Goal: Task Accomplishment & Management: Complete application form

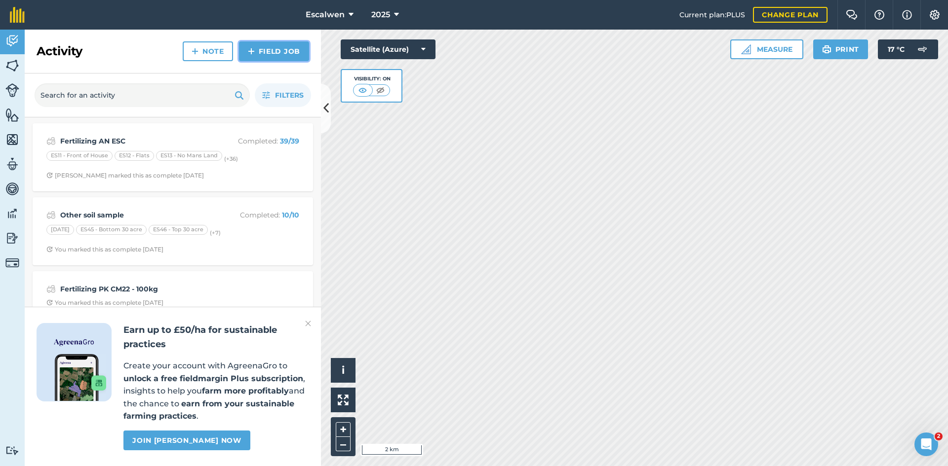
click at [272, 51] on link "Field Job" at bounding box center [274, 51] width 70 height 20
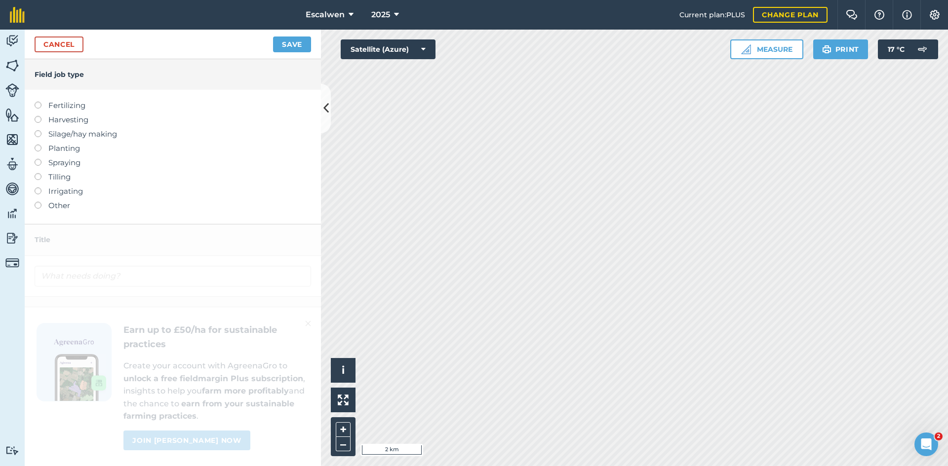
click at [38, 116] on label at bounding box center [42, 116] width 14 height 0
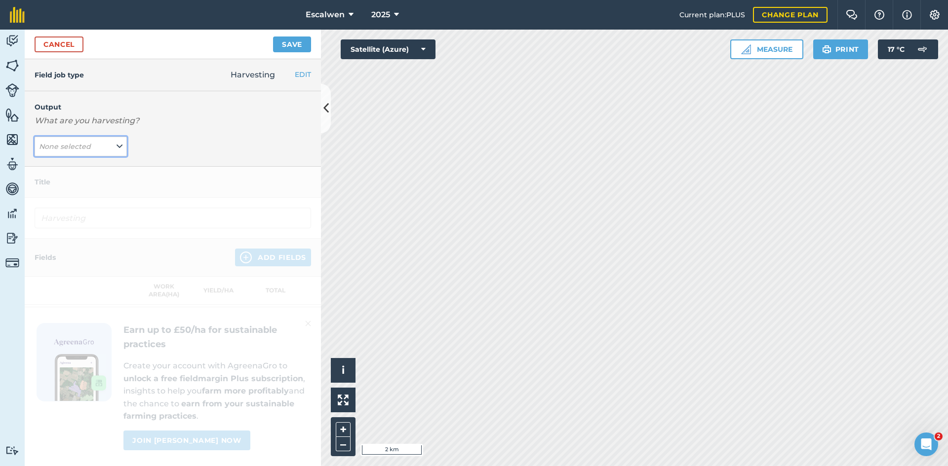
click at [106, 147] on button "None selected" at bounding box center [81, 147] width 92 height 20
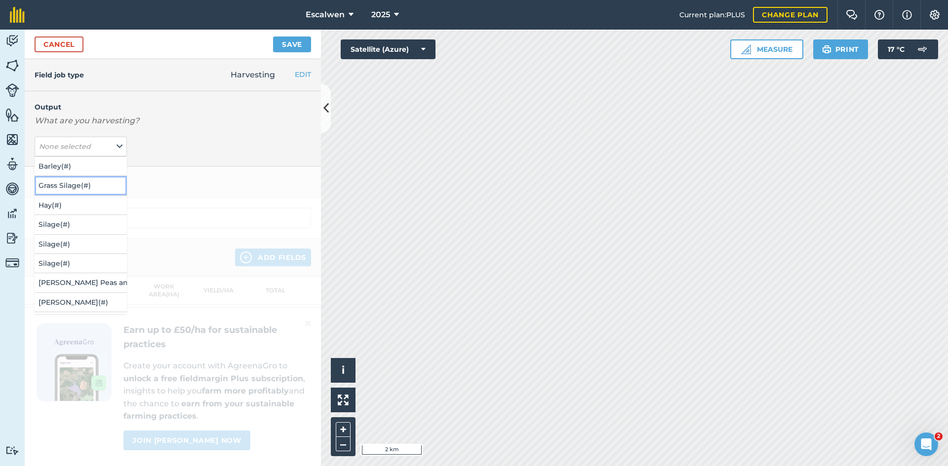
click at [78, 188] on button "Grass Silage ( # )" at bounding box center [81, 185] width 92 height 19
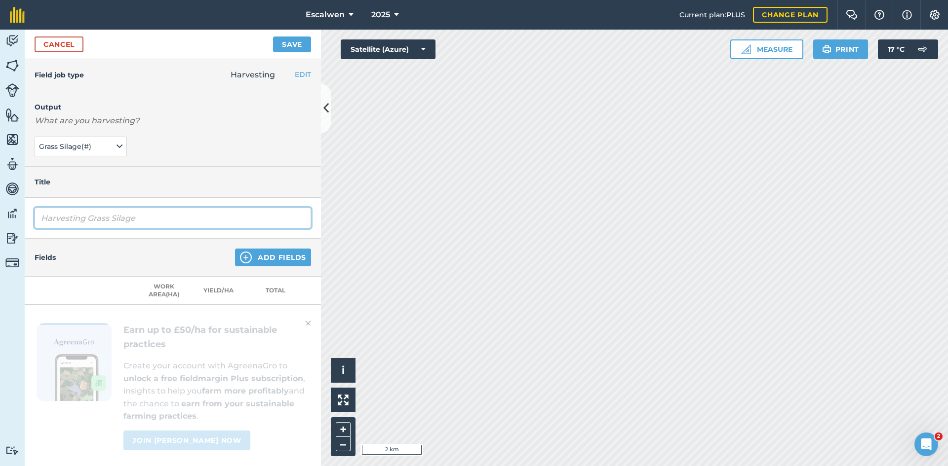
click at [155, 216] on input "Harvesting Grass Silage" at bounding box center [173, 218] width 276 height 21
type input "Harvesting Grass Silage ESC"
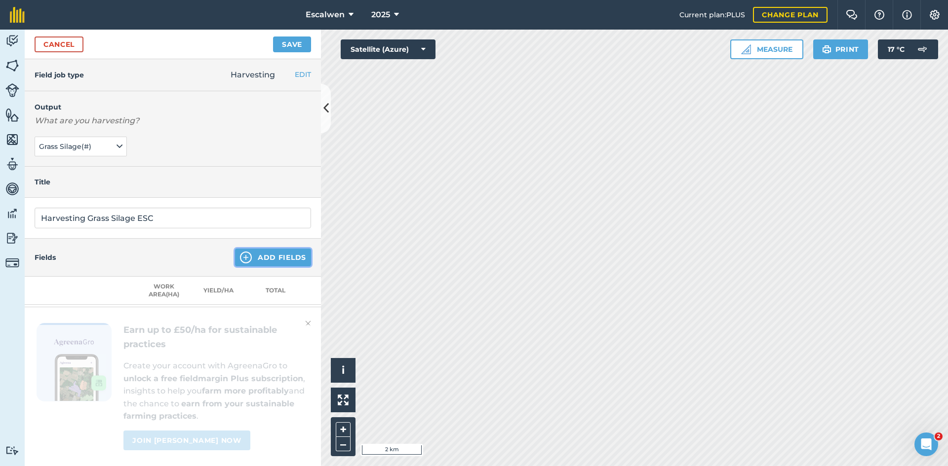
click at [249, 257] on button "Add Fields" at bounding box center [273, 258] width 76 height 18
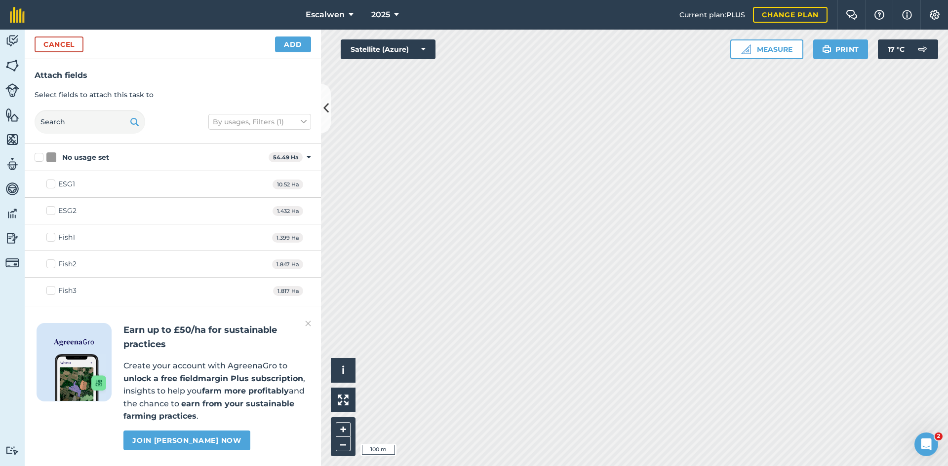
checkbox input "true"
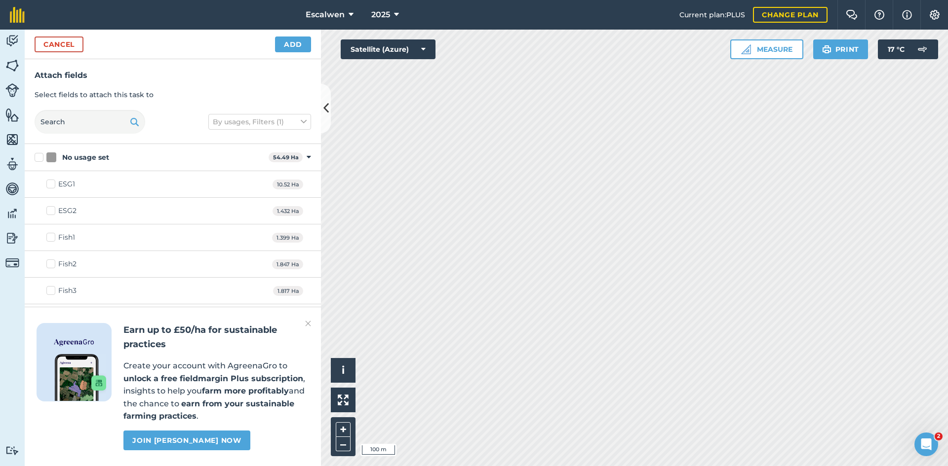
checkbox input "true"
click at [291, 46] on button "Add" at bounding box center [293, 45] width 36 height 16
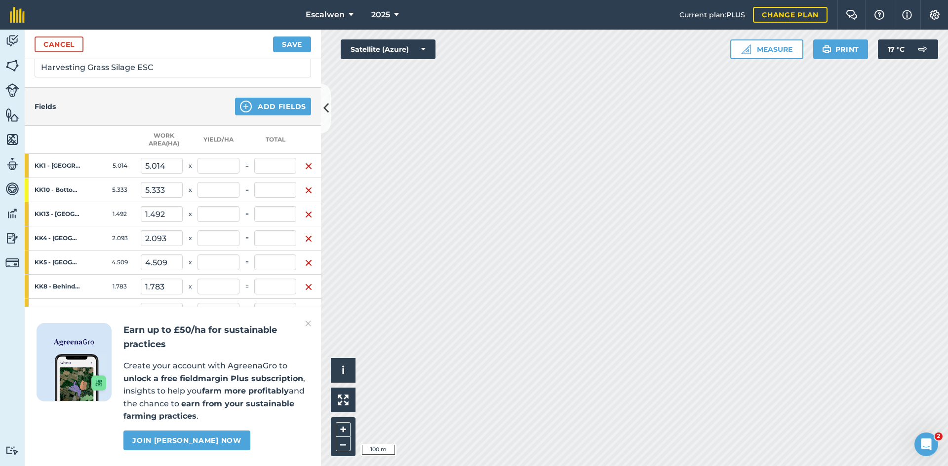
scroll to position [201, 0]
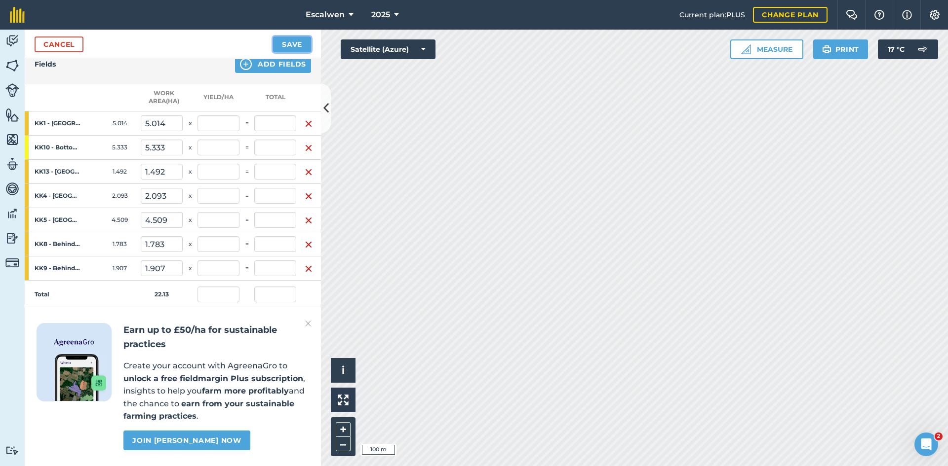
click at [289, 42] on button "Save" at bounding box center [292, 45] width 38 height 16
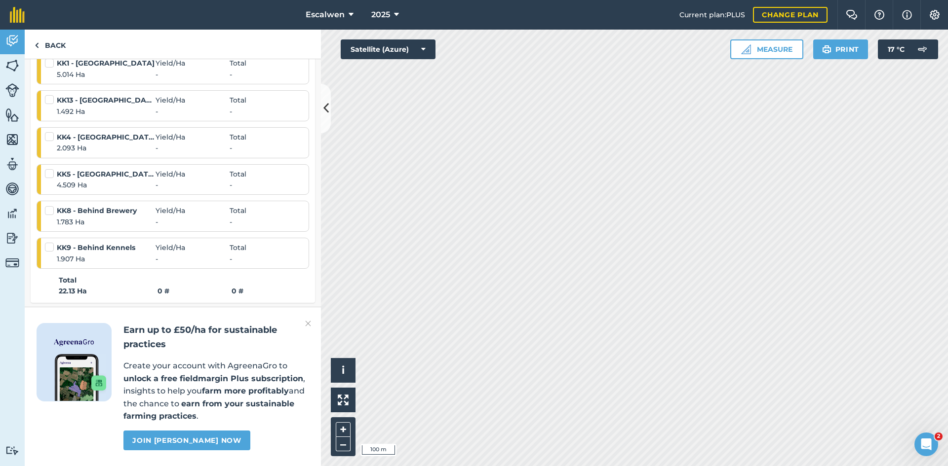
scroll to position [264, 0]
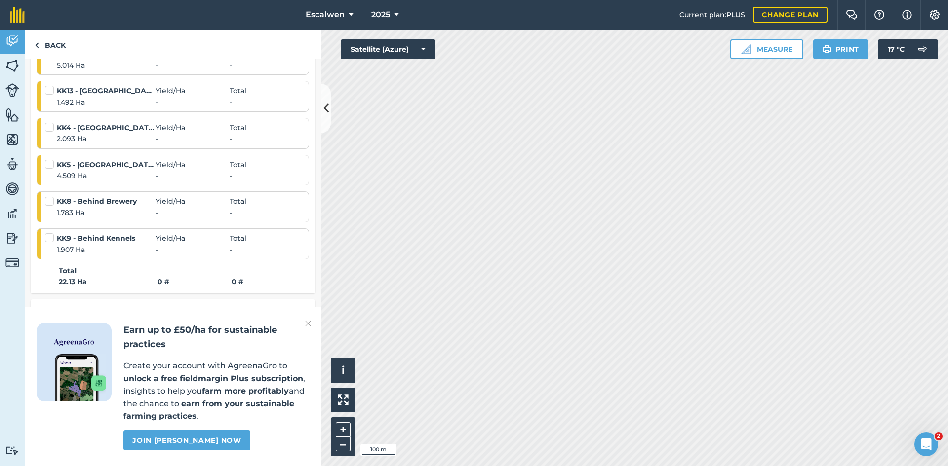
click at [306, 322] on img at bounding box center [308, 324] width 6 height 12
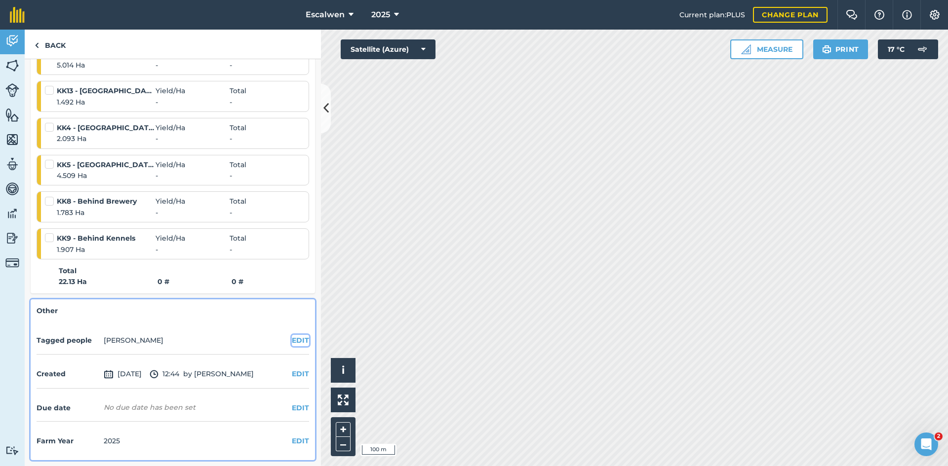
click at [297, 341] on button "EDIT" at bounding box center [300, 340] width 17 height 11
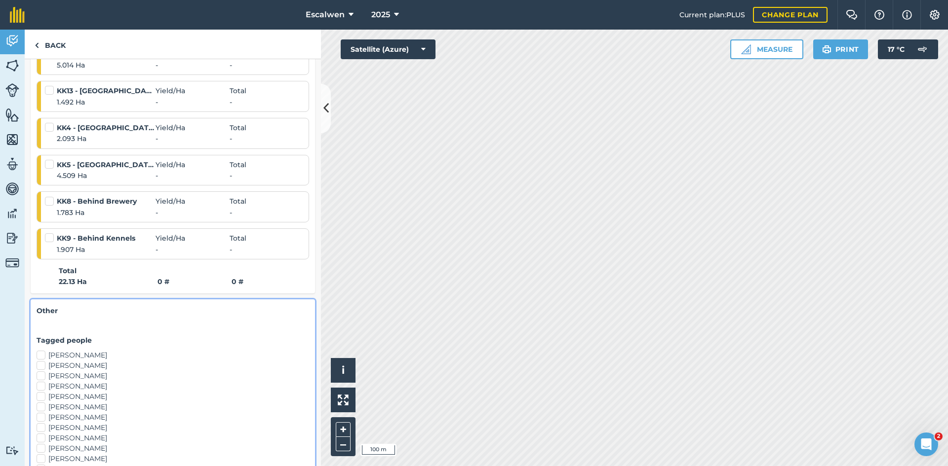
click at [42, 377] on label "[PERSON_NAME]" at bounding box center [173, 376] width 272 height 10
click at [42, 377] on input "[PERSON_NAME]" at bounding box center [40, 374] width 6 height 6
checkbox input "true"
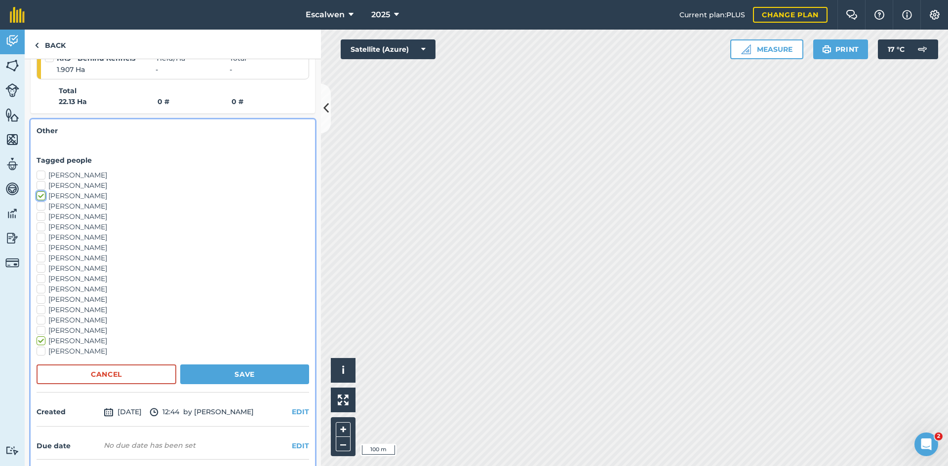
scroll to position [482, 0]
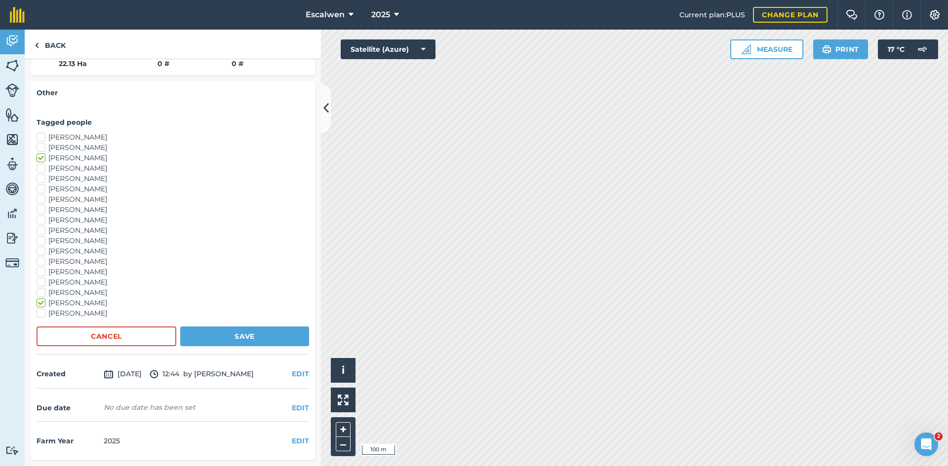
click at [39, 281] on label "[PERSON_NAME]" at bounding box center [173, 282] width 272 height 10
click at [39, 281] on input "[PERSON_NAME]" at bounding box center [40, 280] width 6 height 6
checkbox input "true"
click at [40, 221] on label "[PERSON_NAME]" at bounding box center [173, 220] width 272 height 10
click at [40, 221] on input "[PERSON_NAME]" at bounding box center [40, 218] width 6 height 6
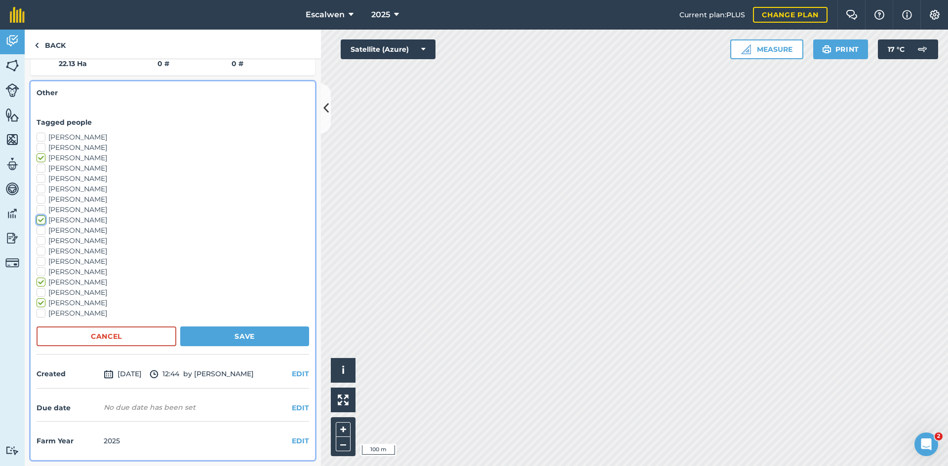
checkbox input "true"
click at [39, 260] on label "[PERSON_NAME]" at bounding box center [173, 262] width 272 height 10
click at [39, 260] on input "[PERSON_NAME]" at bounding box center [40, 260] width 6 height 6
checkbox input "true"
click at [241, 335] on button "Save" at bounding box center [244, 337] width 129 height 20
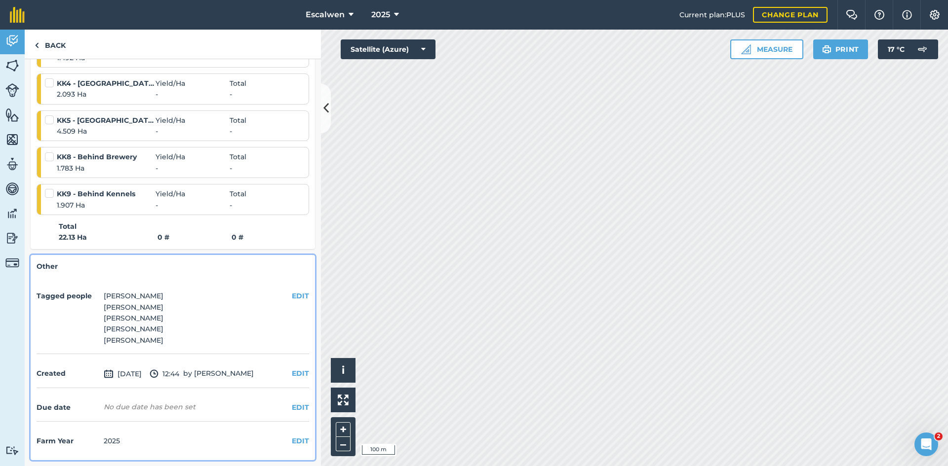
scroll to position [308, 0]
click at [292, 373] on button "EDIT" at bounding box center [300, 373] width 17 height 11
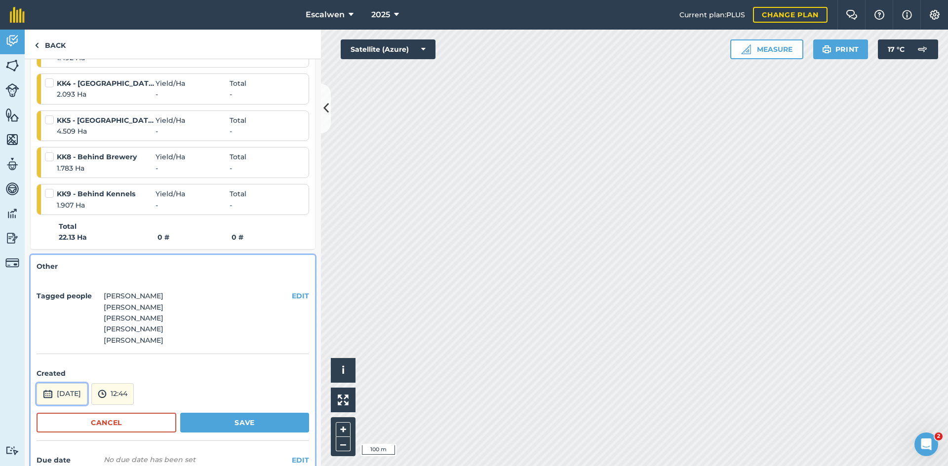
click at [87, 398] on button "[DATE]" at bounding box center [62, 394] width 51 height 22
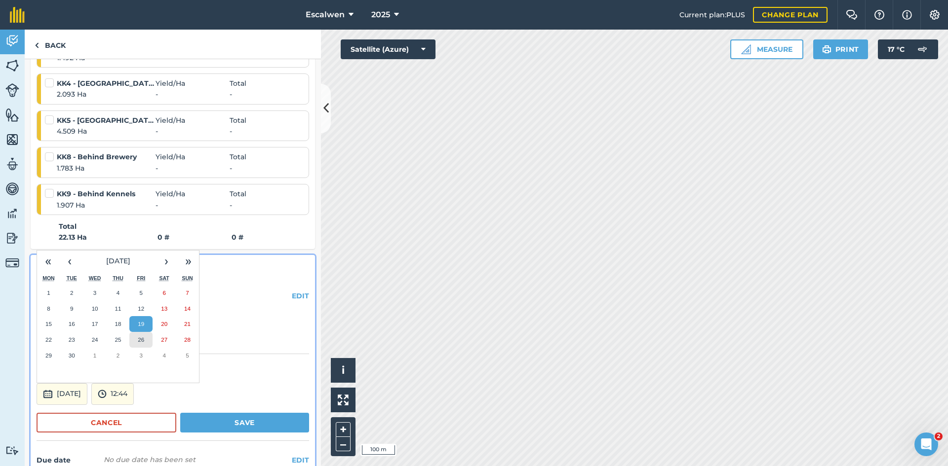
click at [135, 344] on button "26" at bounding box center [140, 340] width 23 height 16
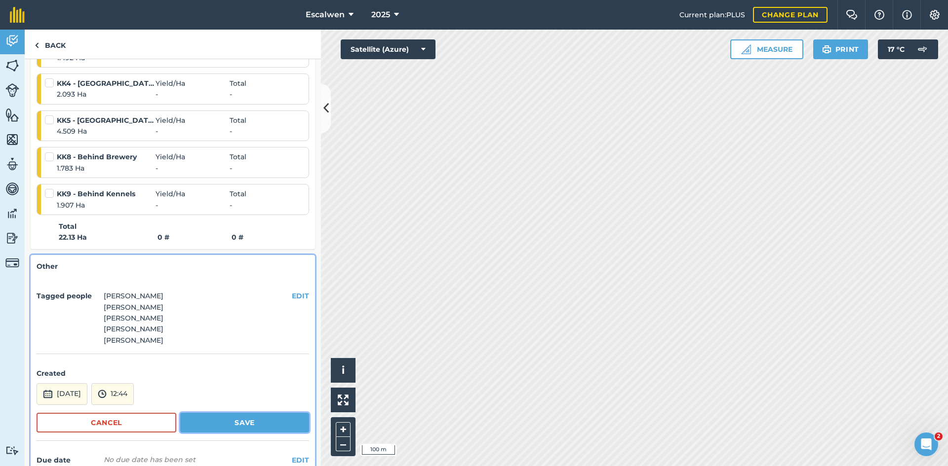
click at [215, 424] on button "Save" at bounding box center [244, 423] width 129 height 20
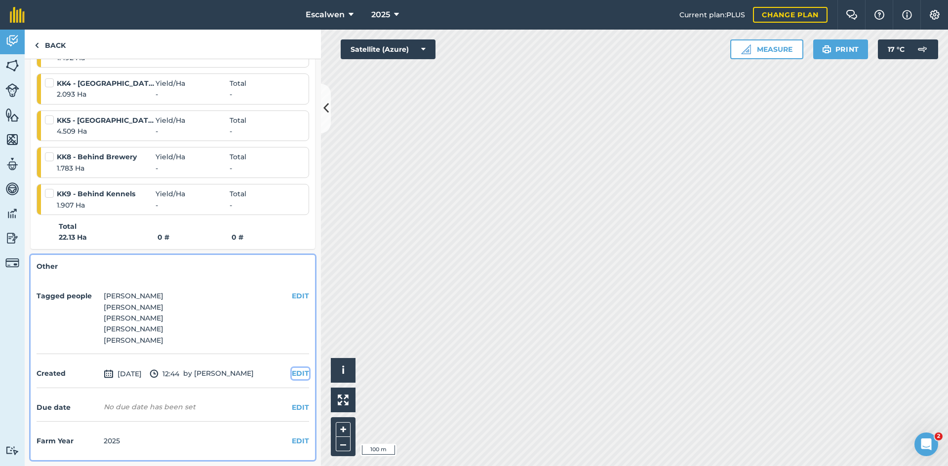
click at [294, 376] on button "EDIT" at bounding box center [300, 373] width 17 height 11
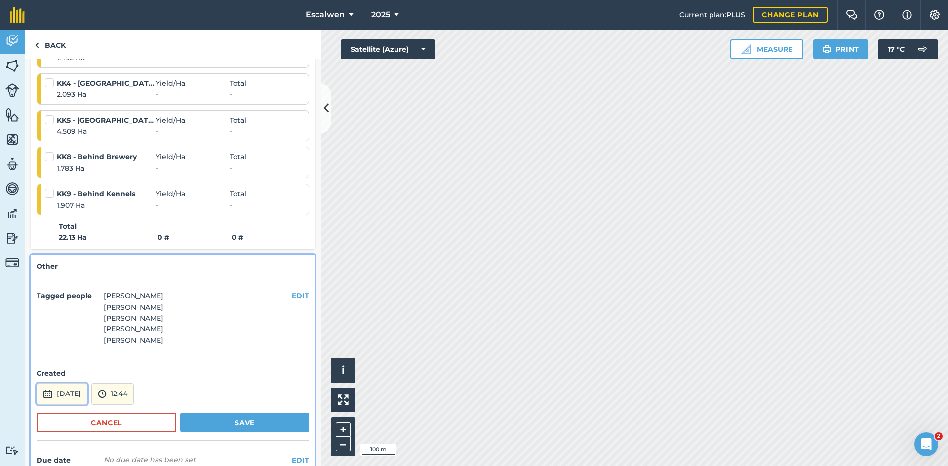
click at [87, 398] on button "[DATE]" at bounding box center [62, 394] width 51 height 22
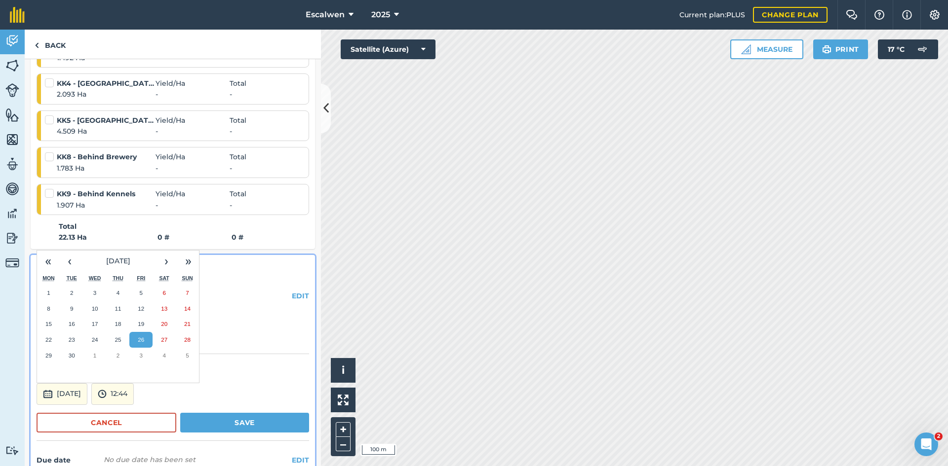
click at [140, 324] on abbr "19" at bounding box center [141, 324] width 6 height 6
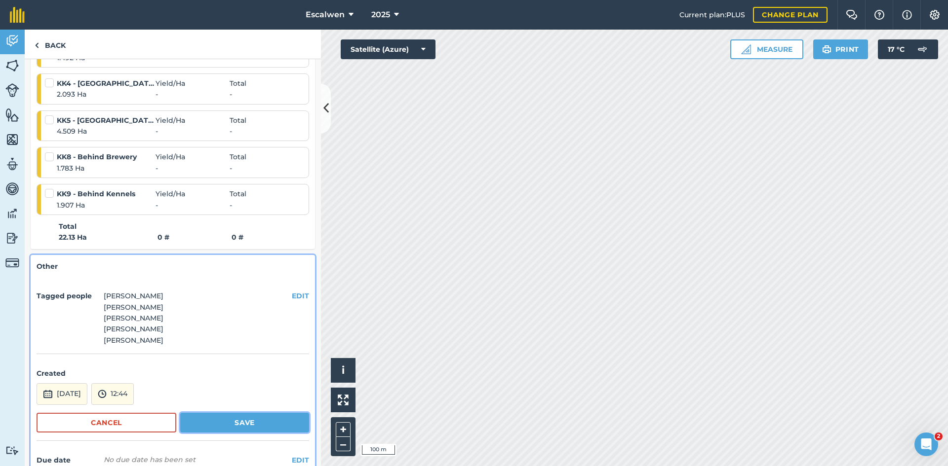
click at [211, 424] on button "Save" at bounding box center [244, 423] width 129 height 20
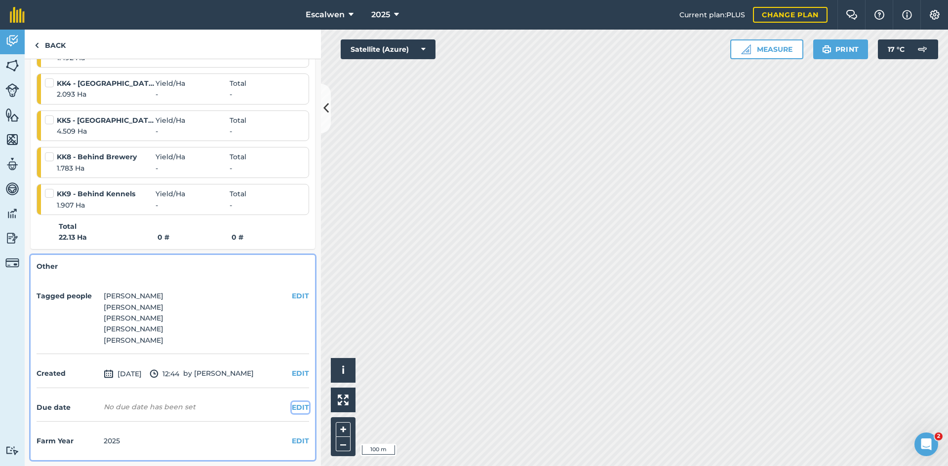
click at [296, 407] on button "EDIT" at bounding box center [300, 407] width 17 height 11
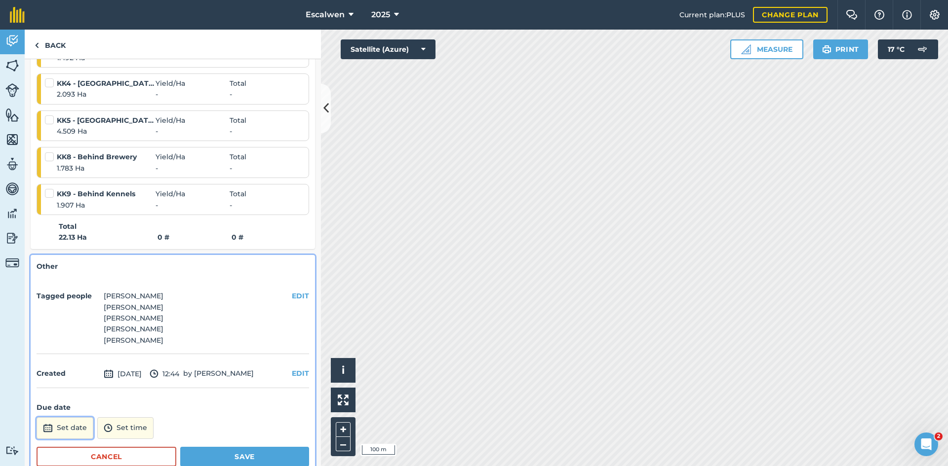
click at [70, 427] on button "Set date" at bounding box center [65, 429] width 57 height 22
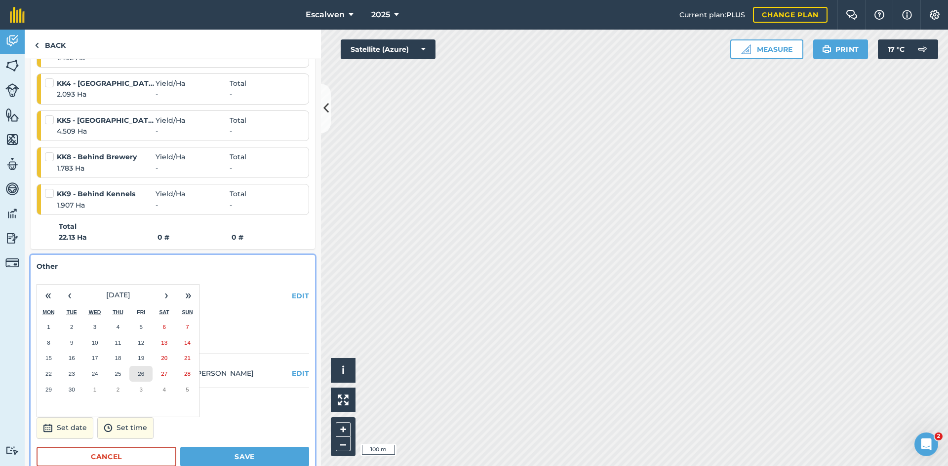
click at [146, 369] on button "26" at bounding box center [140, 374] width 23 height 16
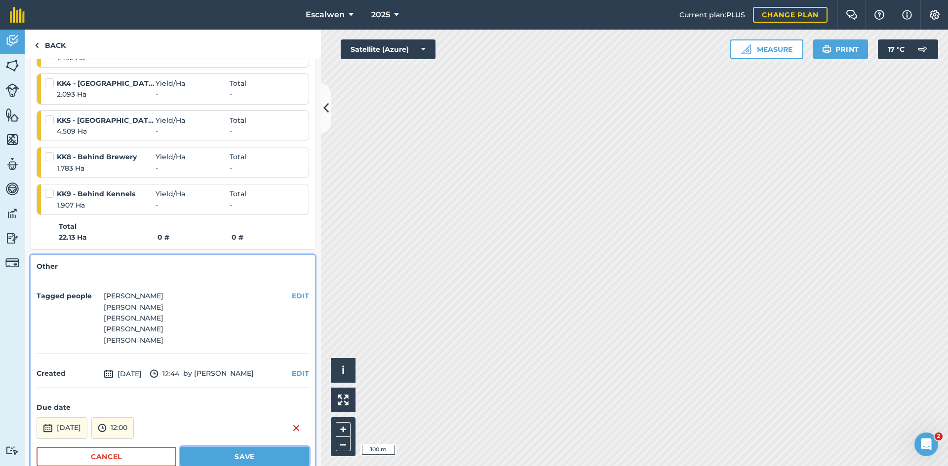
click at [218, 457] on button "Save" at bounding box center [244, 457] width 129 height 20
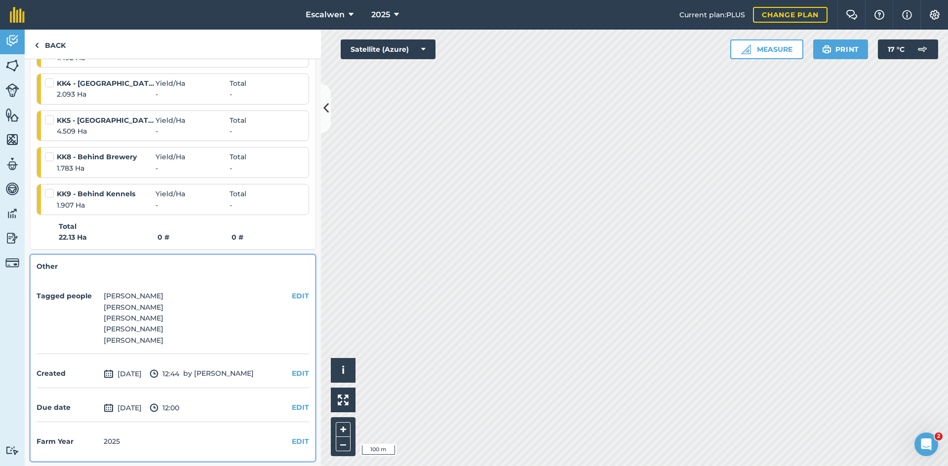
scroll to position [309, 0]
click at [58, 42] on link "Back" at bounding box center [50, 44] width 51 height 29
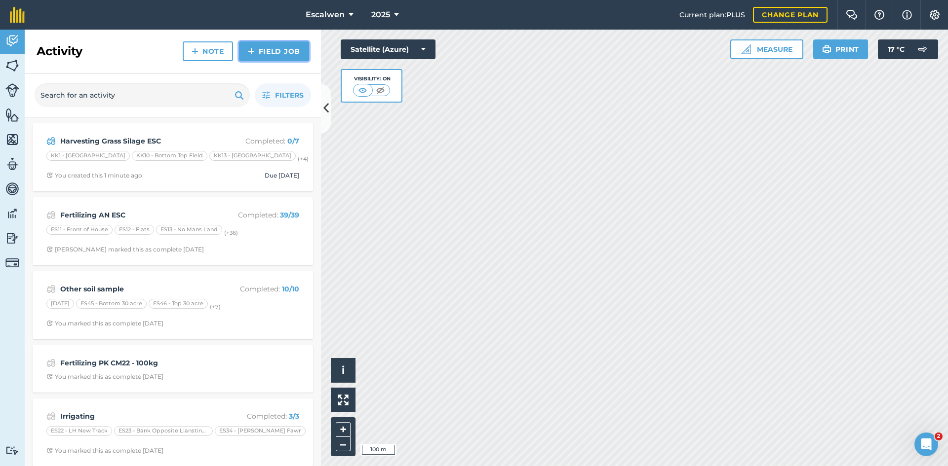
click at [276, 51] on link "Field Job" at bounding box center [274, 51] width 70 height 20
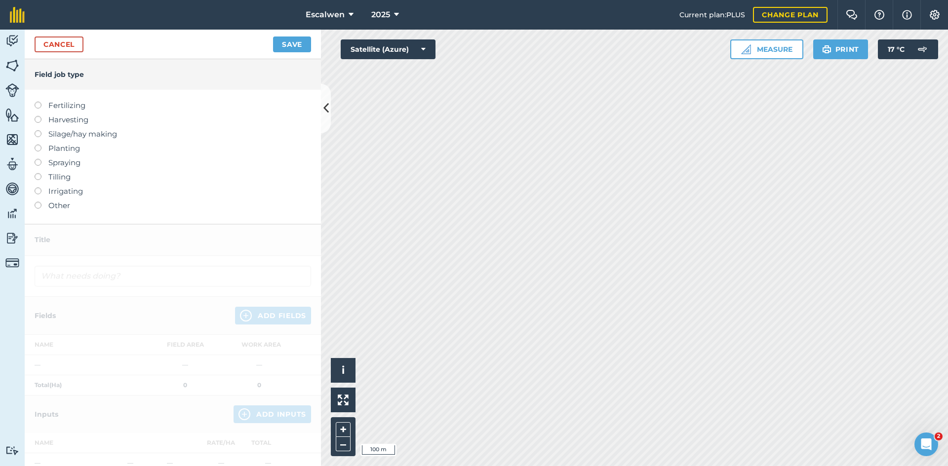
click at [37, 116] on label at bounding box center [42, 116] width 14 height 0
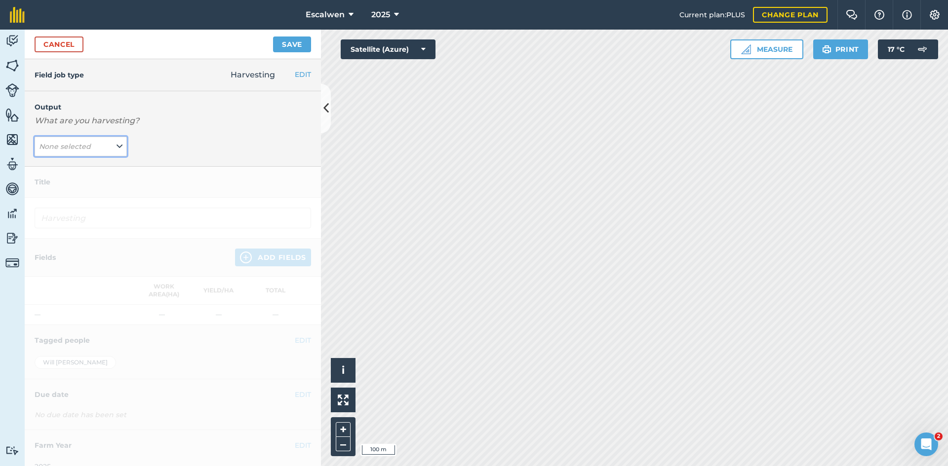
click at [76, 148] on em "None selected" at bounding box center [65, 146] width 52 height 9
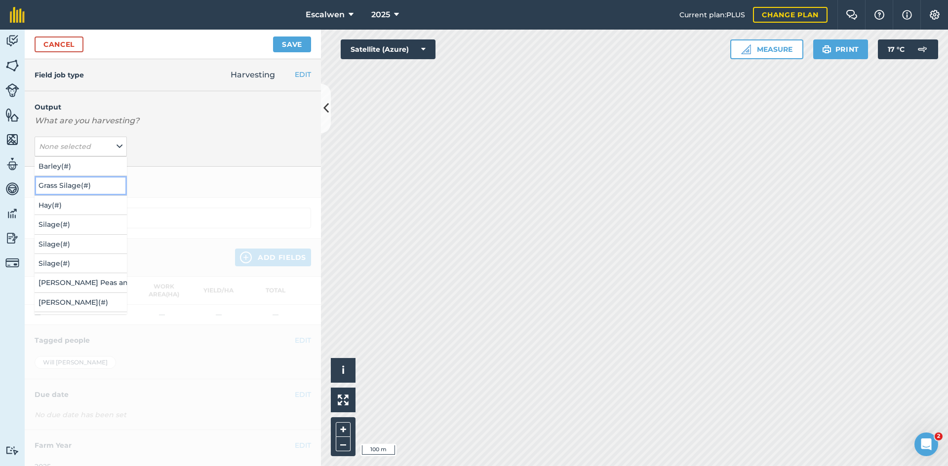
click at [83, 183] on button "Grass Silage ( # )" at bounding box center [81, 185] width 92 height 19
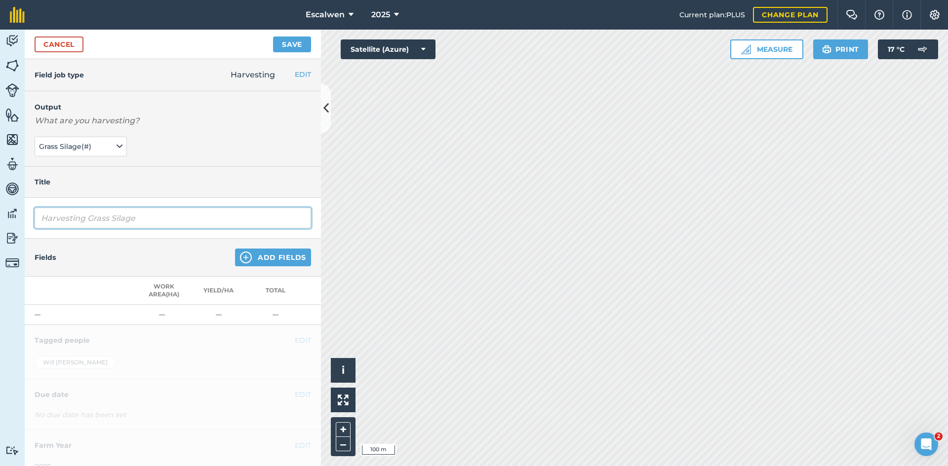
click at [150, 218] on input "Harvesting Grass Silage" at bounding box center [173, 218] width 276 height 21
type input "Harvesting Grass Silage LLW"
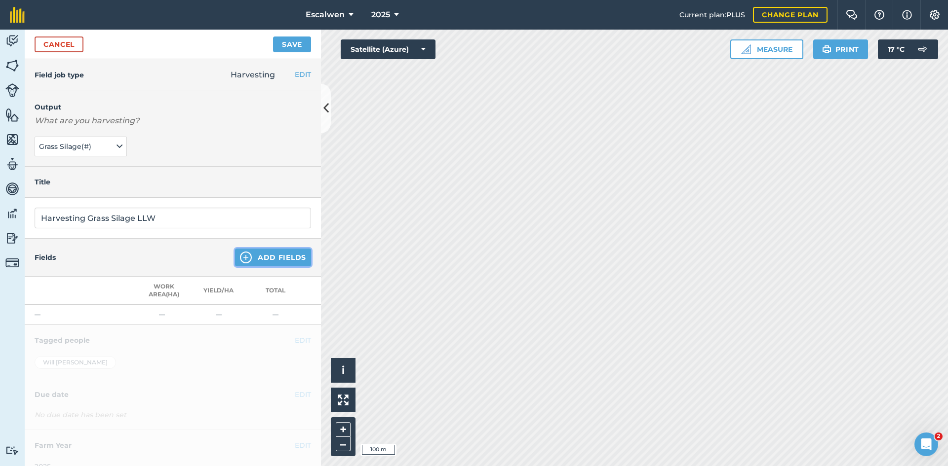
click at [267, 259] on button "Add Fields" at bounding box center [273, 258] width 76 height 18
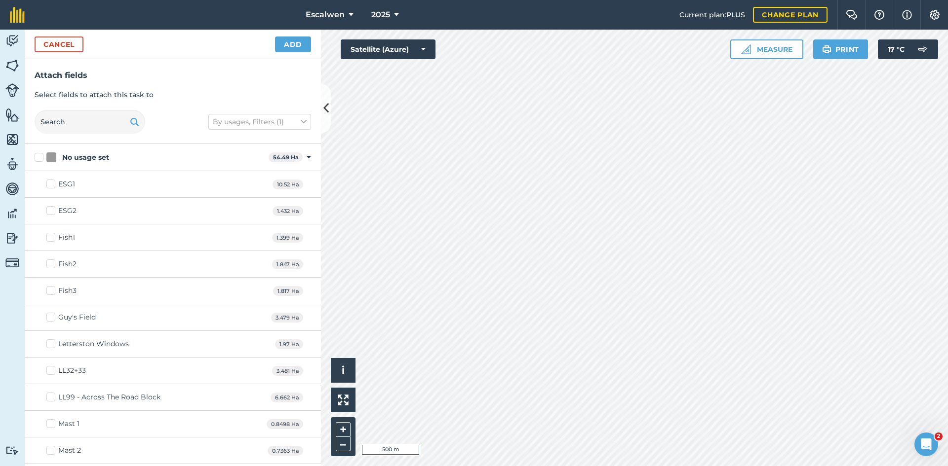
checkbox input "true"
click at [289, 44] on button "Add" at bounding box center [293, 45] width 36 height 16
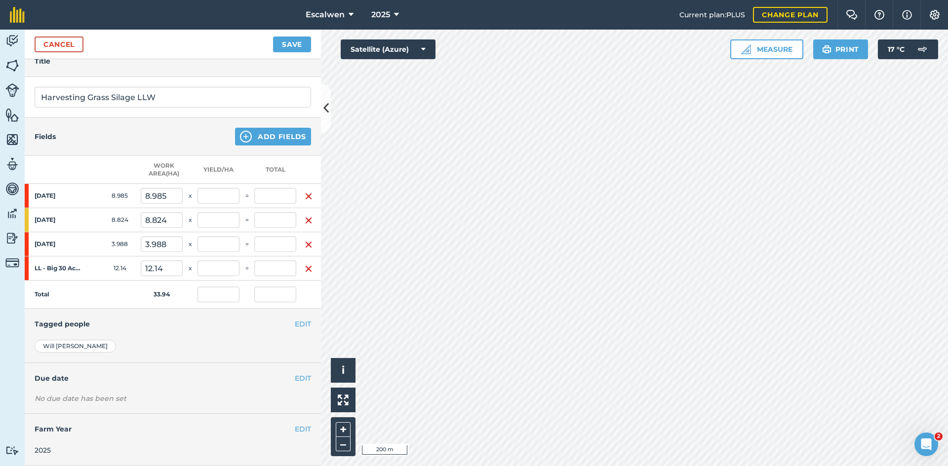
scroll to position [128, 0]
click at [295, 319] on button "EDIT" at bounding box center [303, 324] width 16 height 11
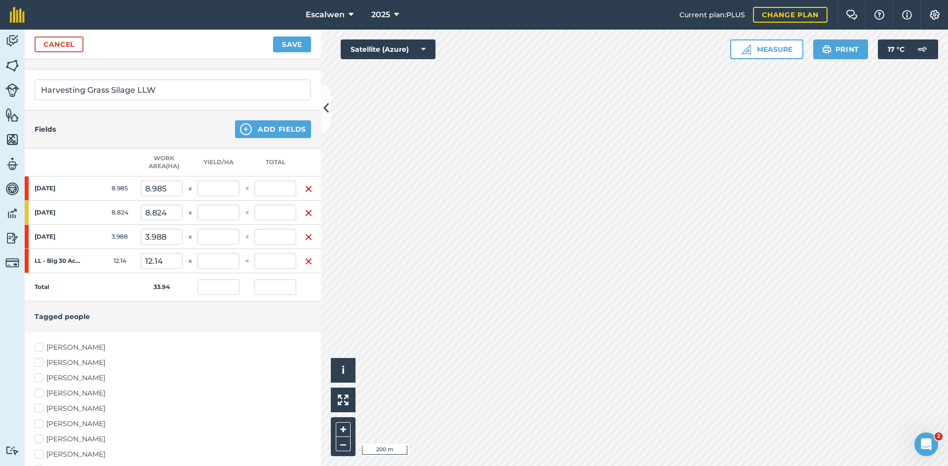
click at [41, 380] on label "[PERSON_NAME]" at bounding box center [173, 378] width 276 height 10
click at [41, 380] on input "[PERSON_NAME]" at bounding box center [38, 376] width 6 height 6
checkbox input "true"
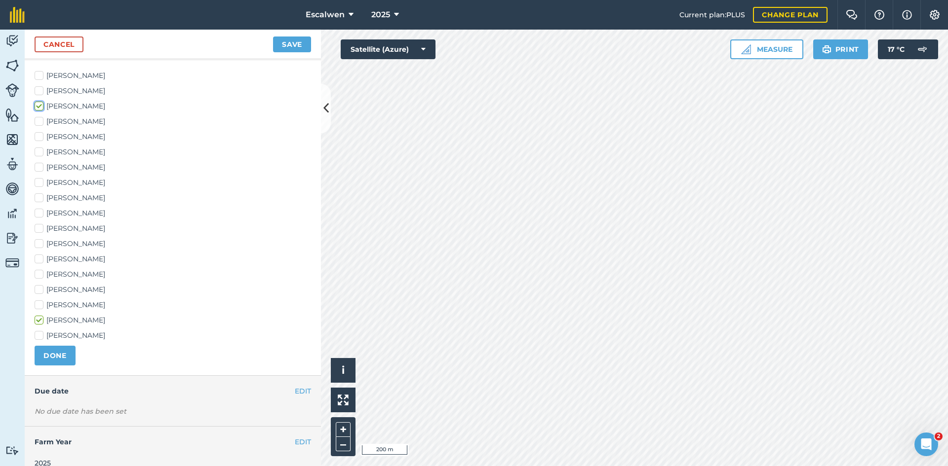
scroll to position [404, 0]
click at [40, 290] on label "[PERSON_NAME]" at bounding box center [173, 286] width 276 height 10
click at [40, 287] on input "[PERSON_NAME]" at bounding box center [38, 284] width 6 height 6
click at [38, 288] on label "[PERSON_NAME]" at bounding box center [173, 286] width 276 height 10
click at [38, 287] on input "[PERSON_NAME]" at bounding box center [38, 284] width 6 height 6
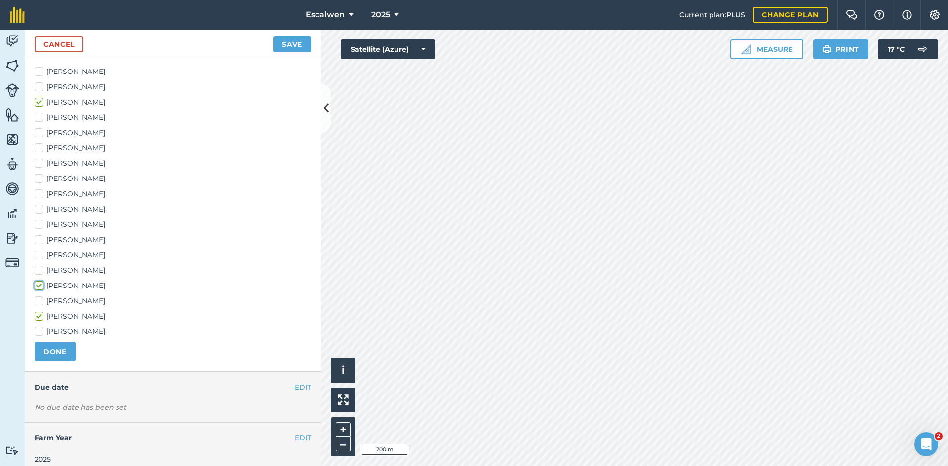
checkbox input "false"
click at [38, 195] on label "[PERSON_NAME]" at bounding box center [173, 194] width 276 height 10
click at [38, 195] on input "[PERSON_NAME]" at bounding box center [38, 192] width 6 height 6
checkbox input "true"
click at [41, 72] on label "[PERSON_NAME]" at bounding box center [173, 72] width 276 height 10
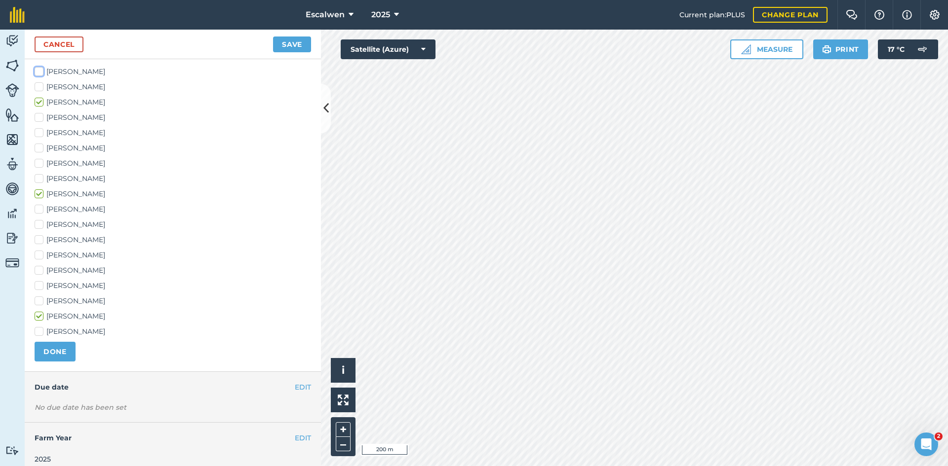
click at [41, 72] on input "[PERSON_NAME]" at bounding box center [38, 70] width 6 height 6
checkbox input "true"
click at [39, 253] on label "[PERSON_NAME]" at bounding box center [173, 255] width 276 height 10
click at [39, 253] on input "[PERSON_NAME]" at bounding box center [38, 253] width 6 height 6
checkbox input "true"
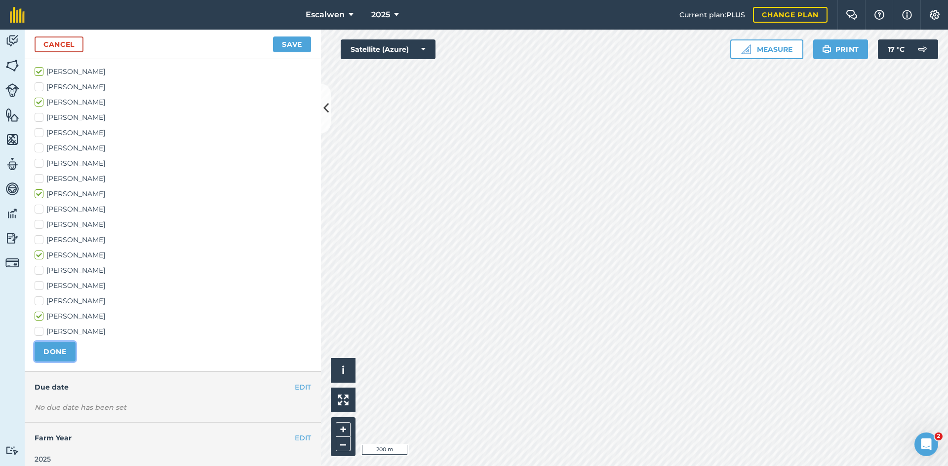
click at [48, 352] on button "DONE" at bounding box center [55, 352] width 41 height 20
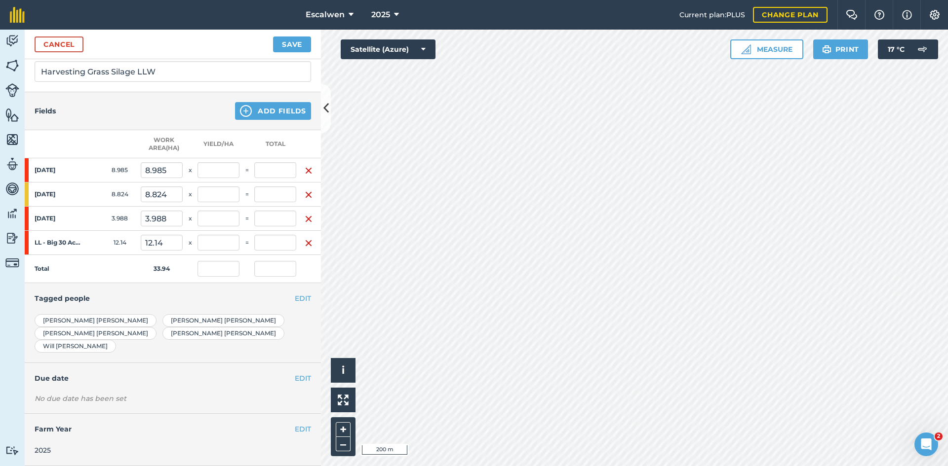
scroll to position [141, 0]
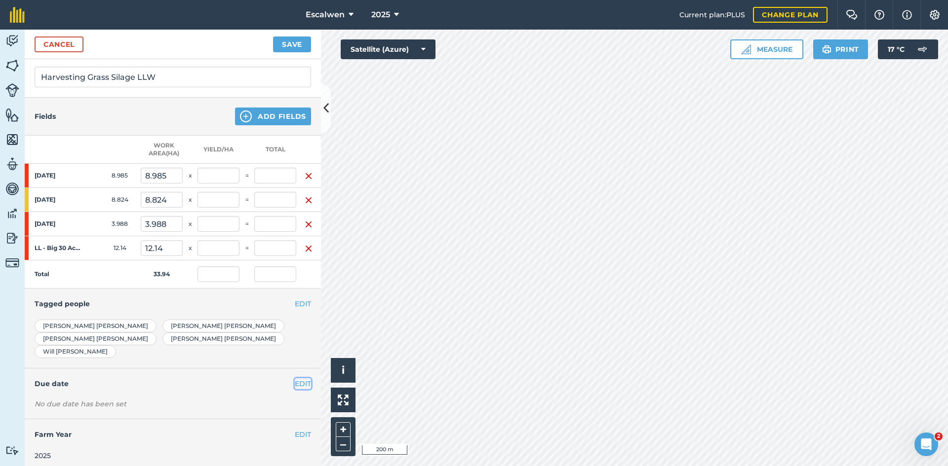
click at [295, 379] on button "EDIT" at bounding box center [303, 384] width 16 height 11
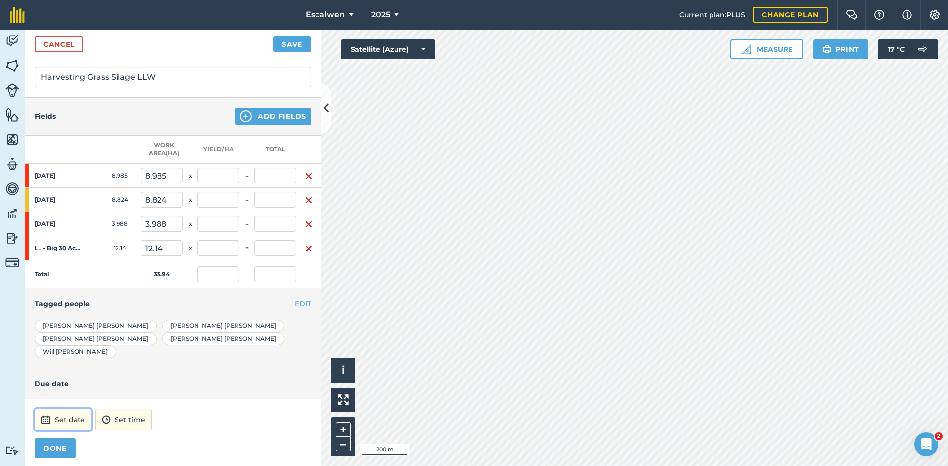
click at [55, 409] on button "Set date" at bounding box center [63, 420] width 57 height 22
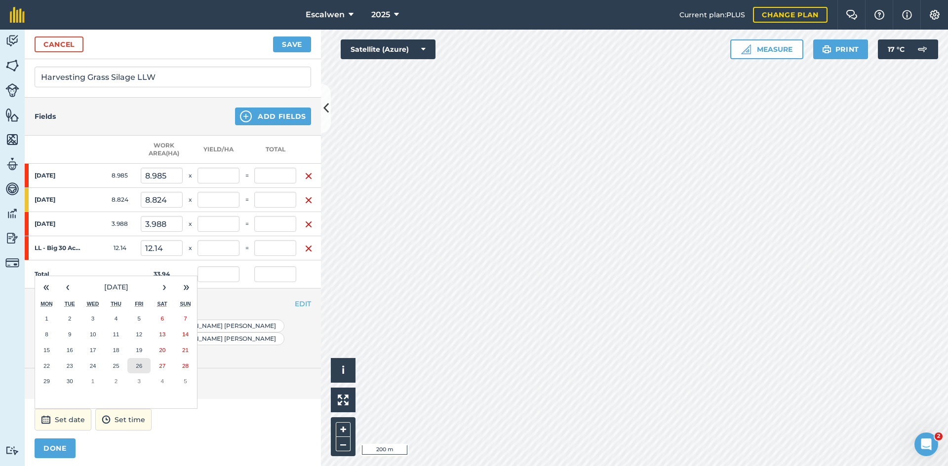
click at [140, 358] on button "26" at bounding box center [138, 366] width 23 height 16
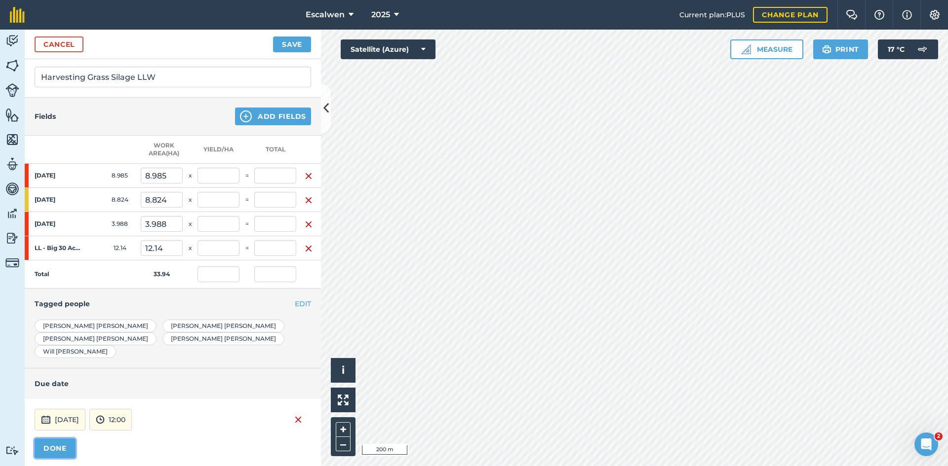
click at [62, 439] on button "DONE" at bounding box center [55, 449] width 41 height 20
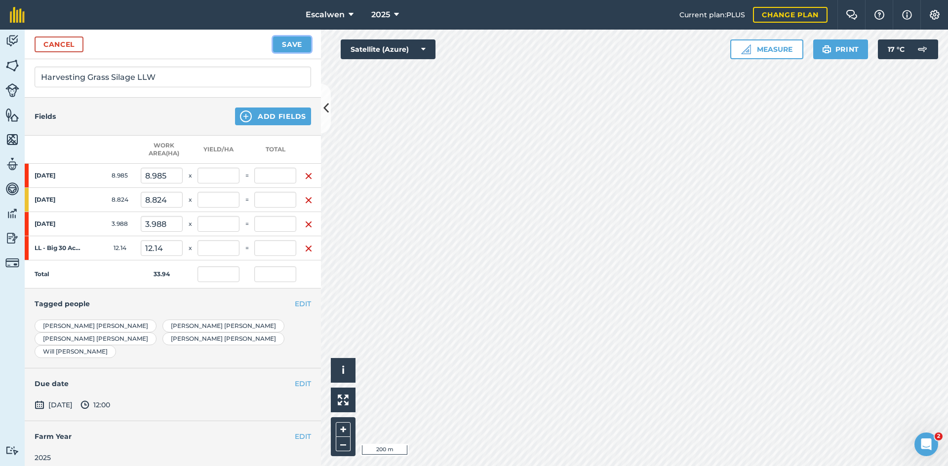
click at [287, 48] on button "Save" at bounding box center [292, 45] width 38 height 16
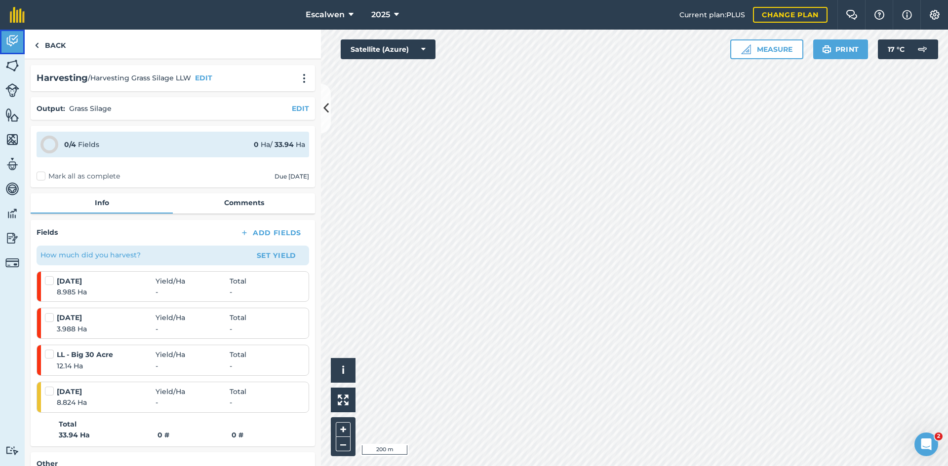
click at [13, 40] on img at bounding box center [12, 41] width 14 height 15
